Goal: Navigation & Orientation: Find specific page/section

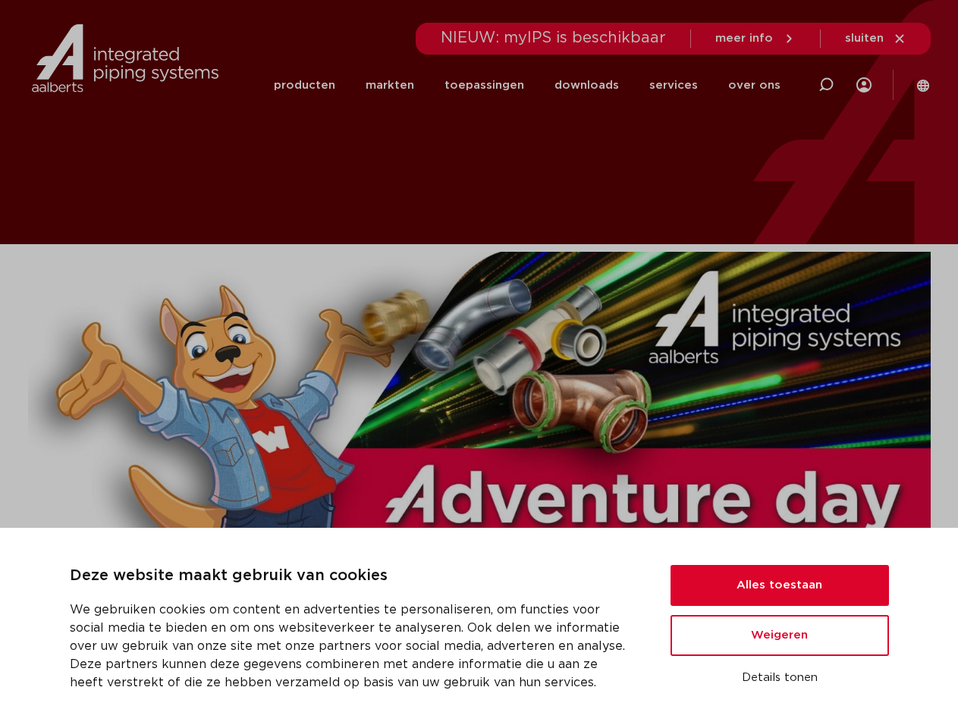
click at [478, 364] on img at bounding box center [479, 488] width 902 height 472
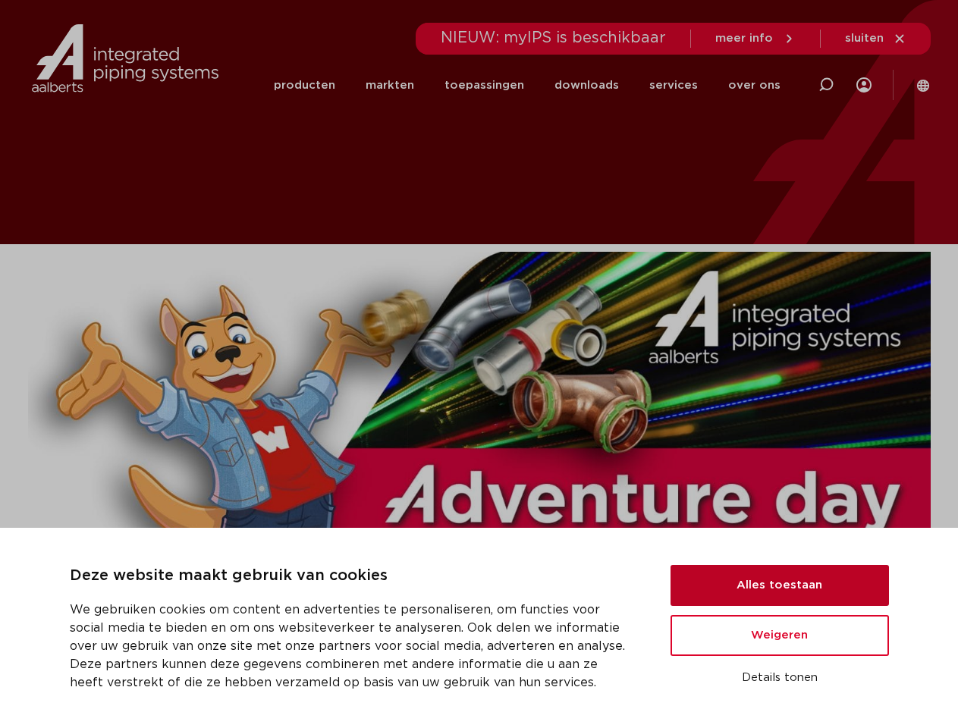
click at [780, 585] on button "Alles toestaan" at bounding box center [779, 585] width 218 height 41
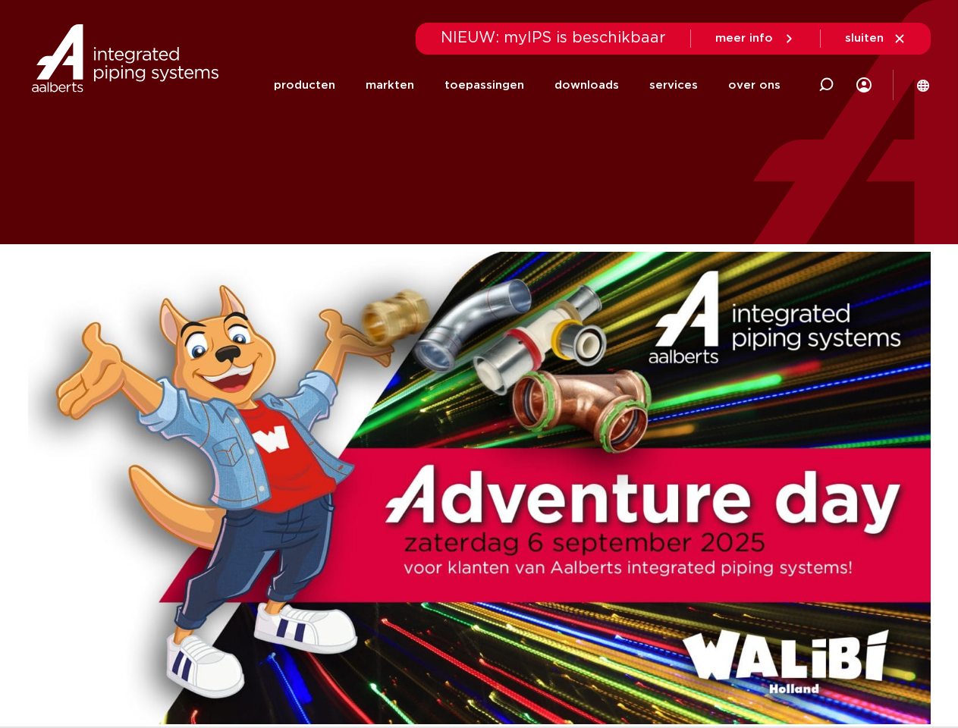
click at [780, 635] on img at bounding box center [479, 488] width 902 height 472
click at [780, 678] on img at bounding box center [479, 488] width 902 height 472
click at [535, 85] on li "toepassingen" at bounding box center [484, 85] width 110 height 58
click at [826, 85] on icon at bounding box center [826, 85] width 18 height 18
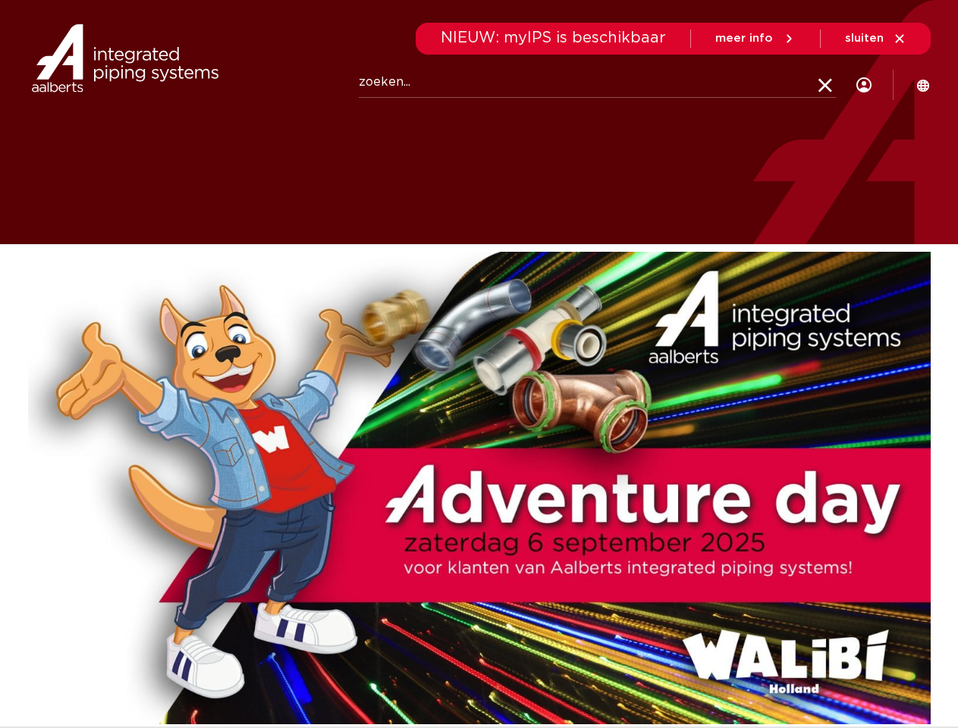
click at [876, 39] on span "sluiten" at bounding box center [864, 38] width 39 height 11
